Goal: Transaction & Acquisition: Book appointment/travel/reservation

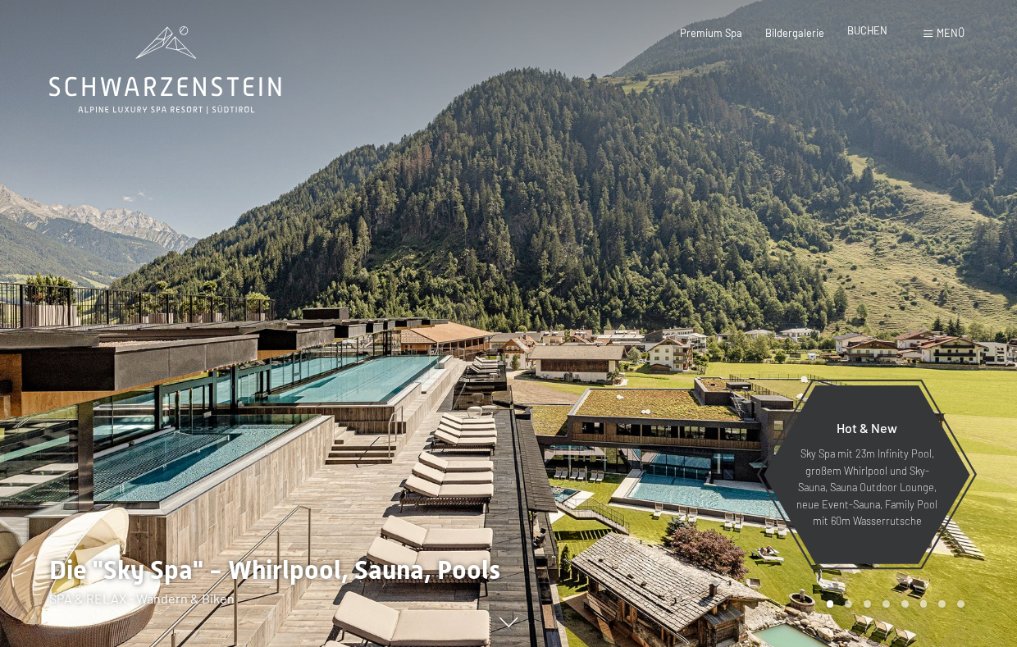
click at [854, 34] on span "BUCHEN" at bounding box center [867, 30] width 40 height 13
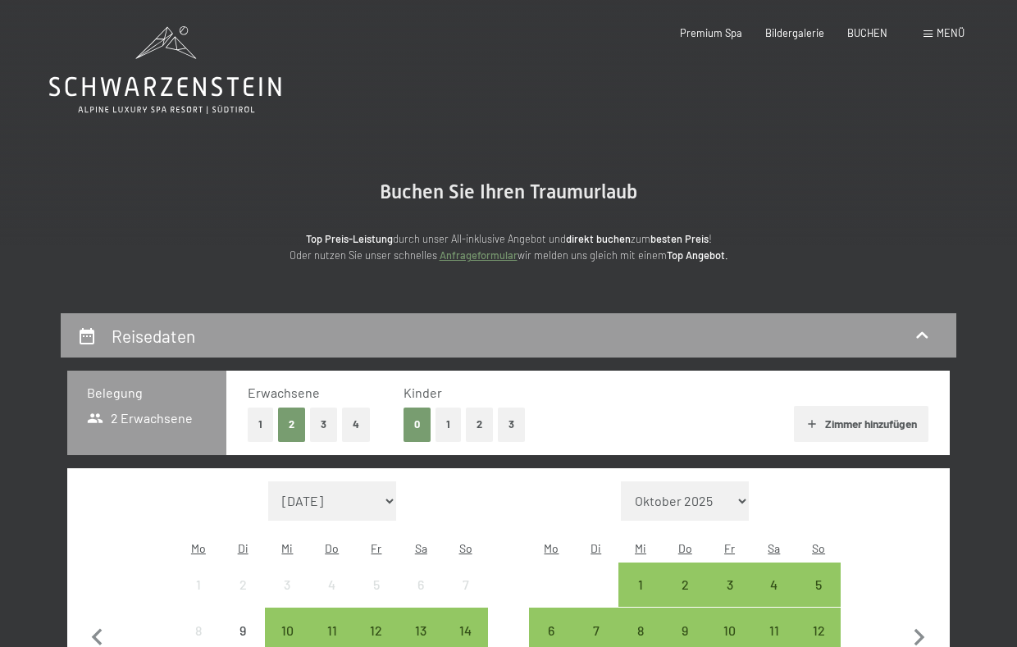
click at [476, 415] on button "2" at bounding box center [479, 425] width 27 height 34
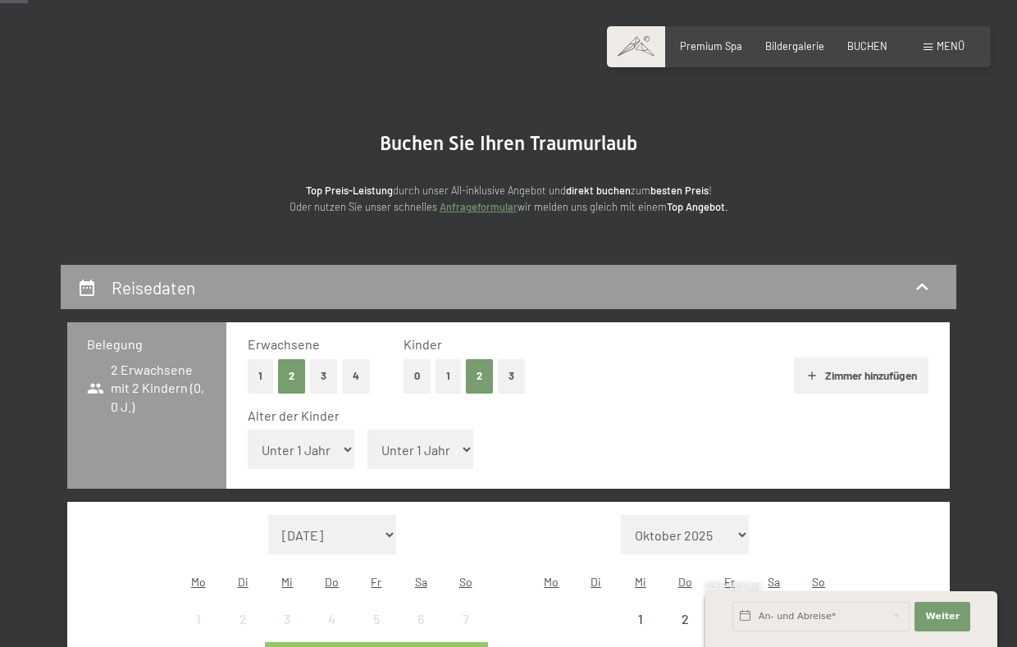
scroll to position [52, 0]
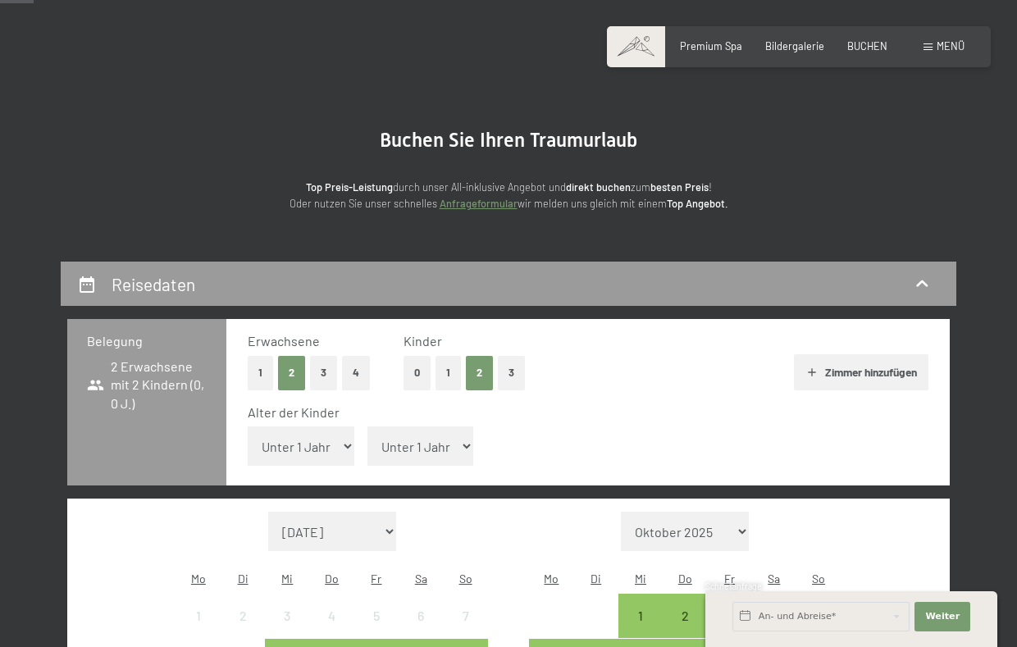
select select "14"
select select "9"
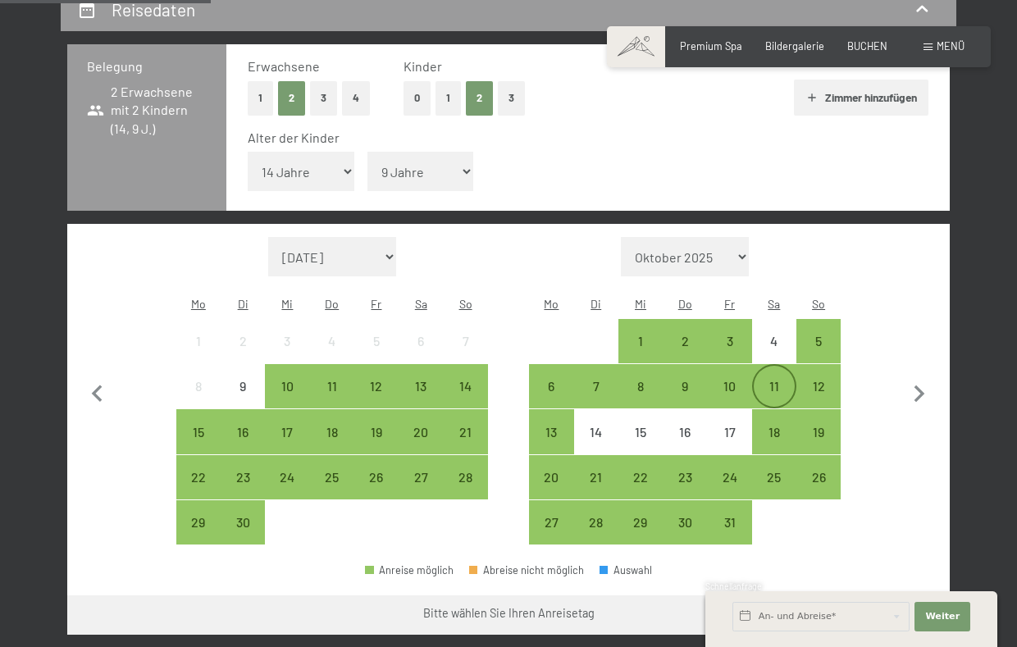
scroll to position [328, 0]
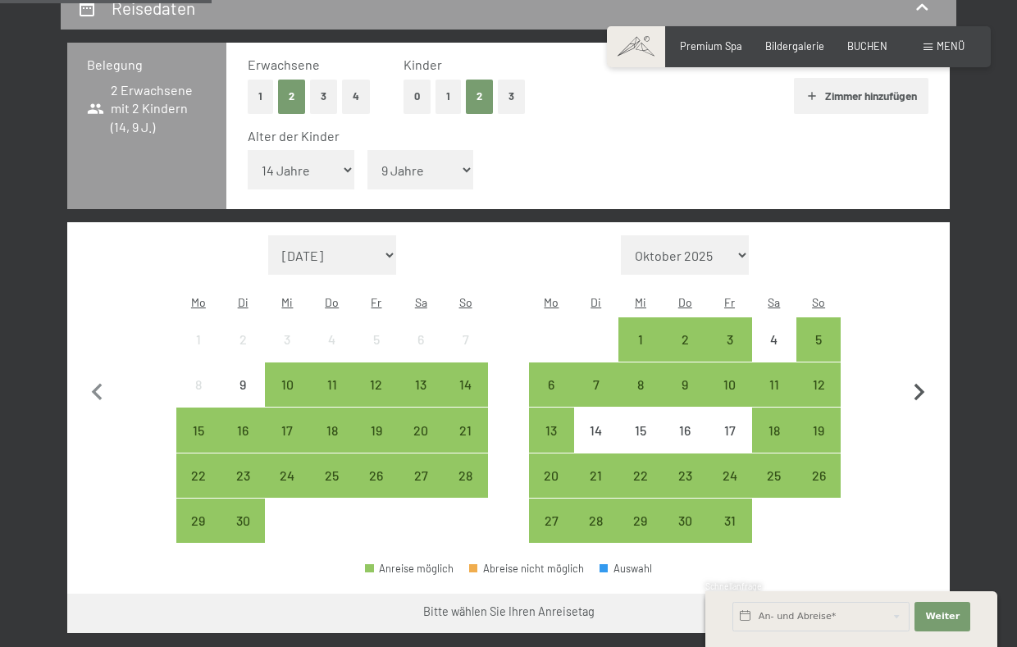
click at [913, 376] on icon "button" at bounding box center [919, 393] width 34 height 34
select select "[DATE]"
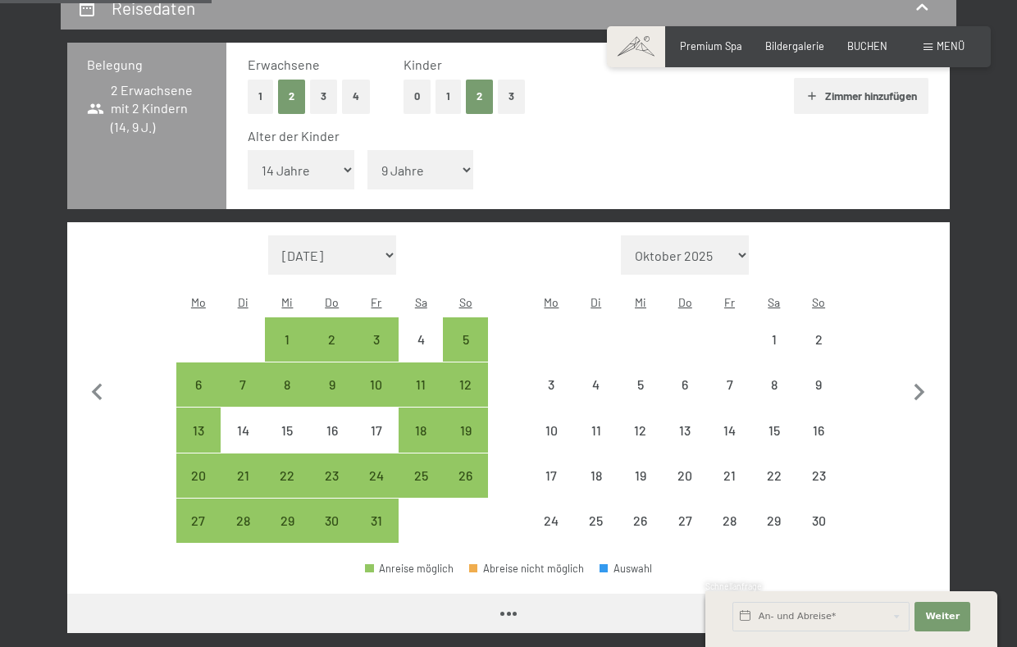
select select "[DATE]"
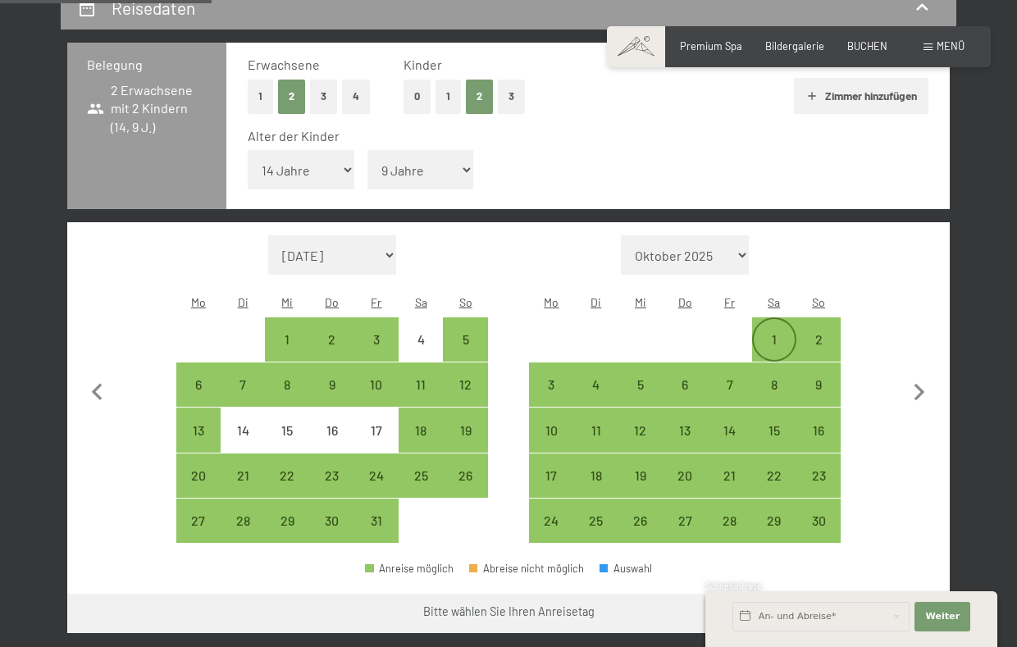
click at [785, 333] on div "1" at bounding box center [774, 353] width 41 height 41
select select "[DATE]"
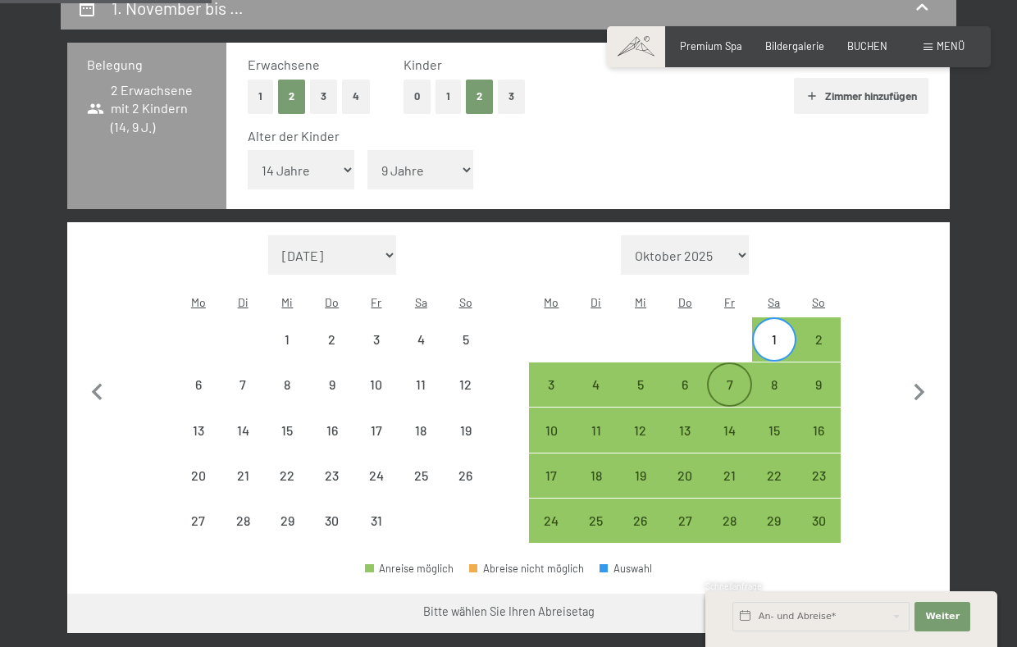
click at [727, 378] on div "7" at bounding box center [729, 398] width 41 height 41
select select "[DATE]"
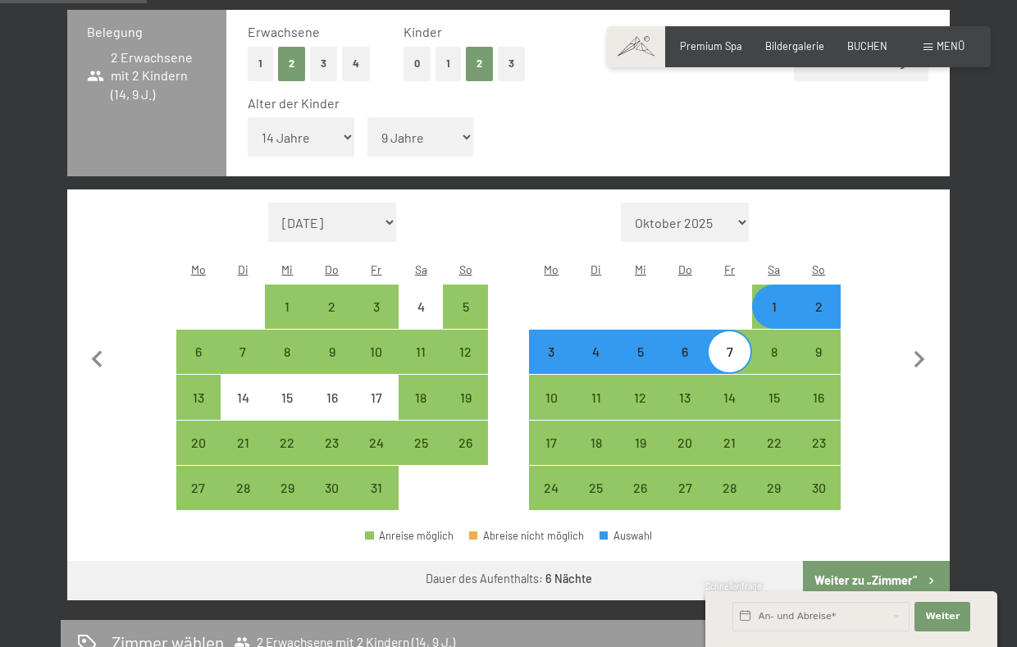
click at [860, 561] on button "Weiter zu „Zimmer“" at bounding box center [876, 580] width 147 height 39
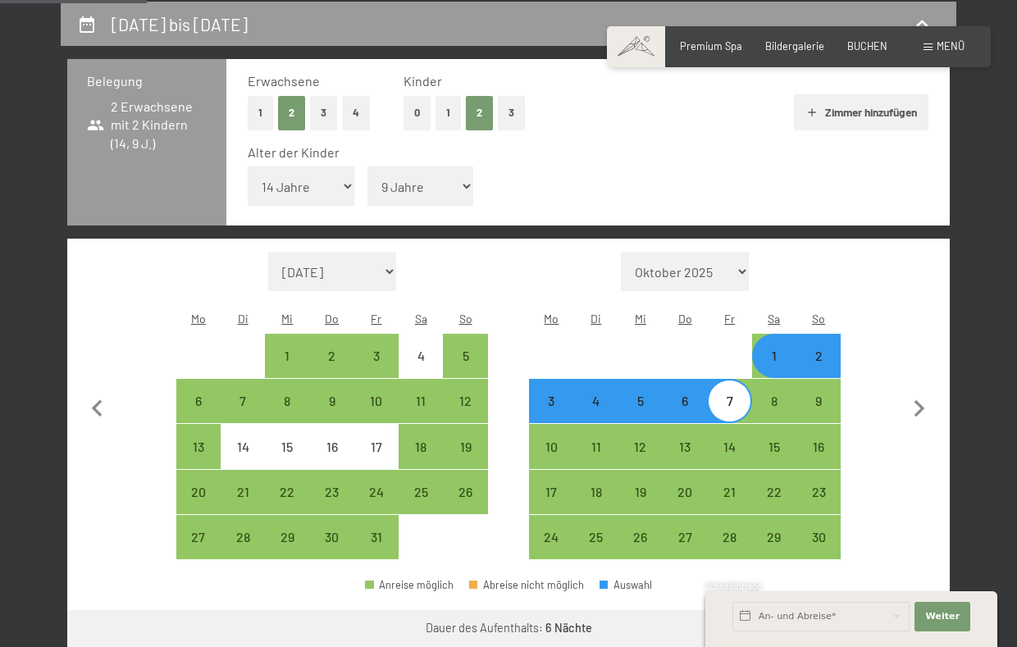
select select "[DATE]"
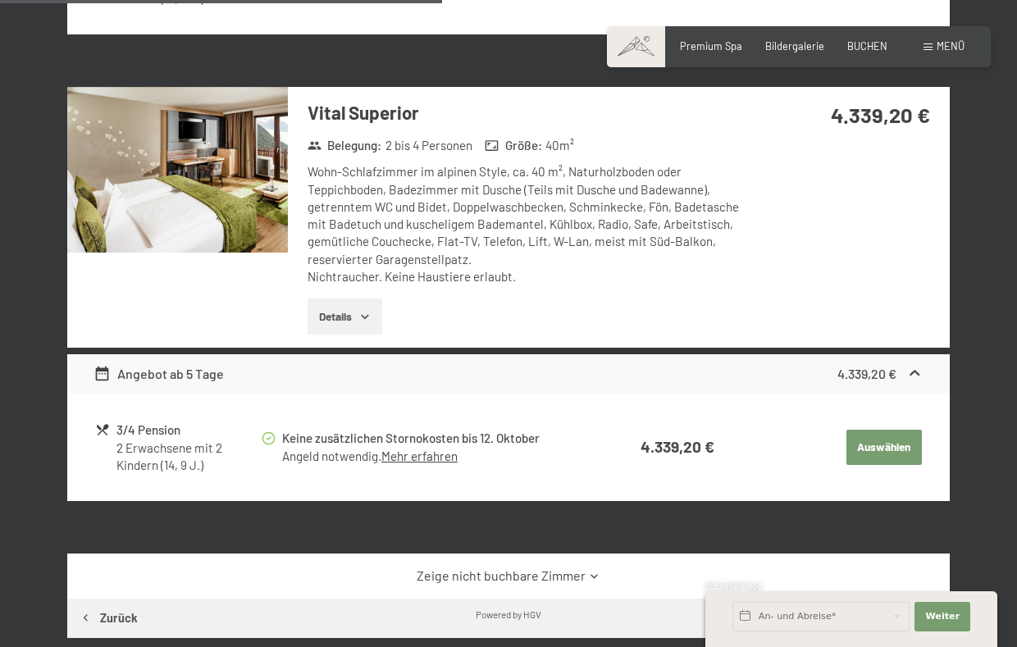
scroll to position [1001, 0]
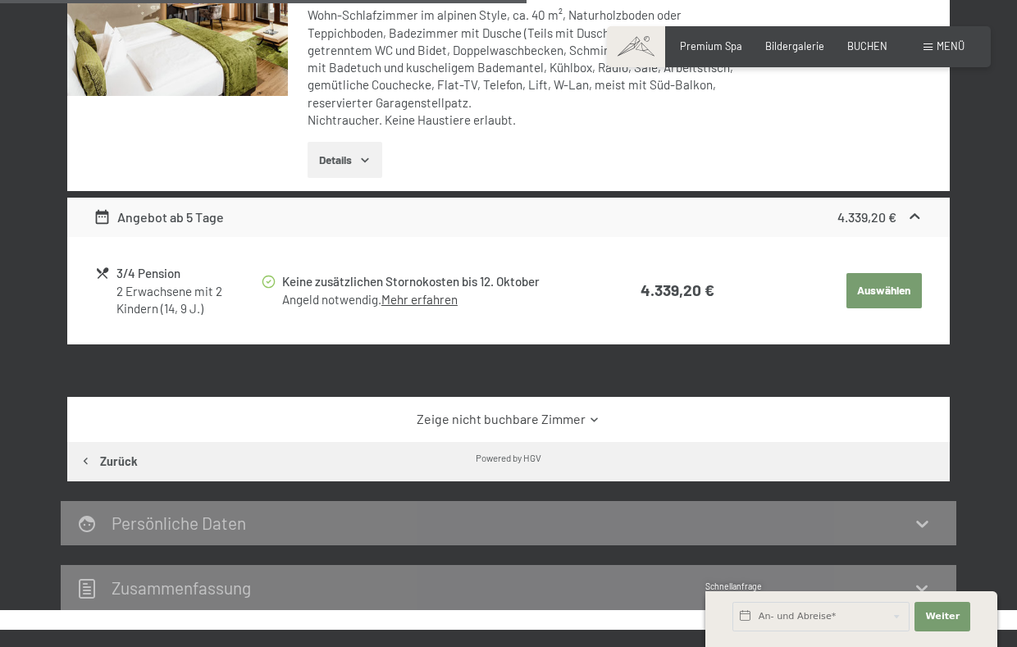
click at [513, 410] on link "Zeige nicht buchbare Zimmer" at bounding box center [507, 419] width 829 height 18
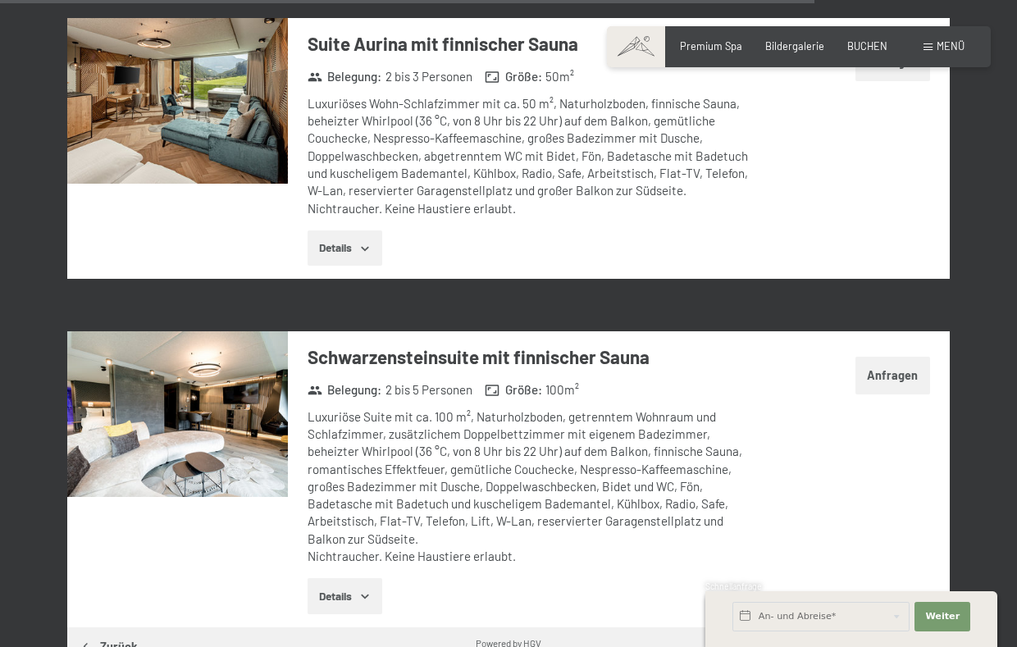
scroll to position [4343, 0]
